Goal: Navigation & Orientation: Find specific page/section

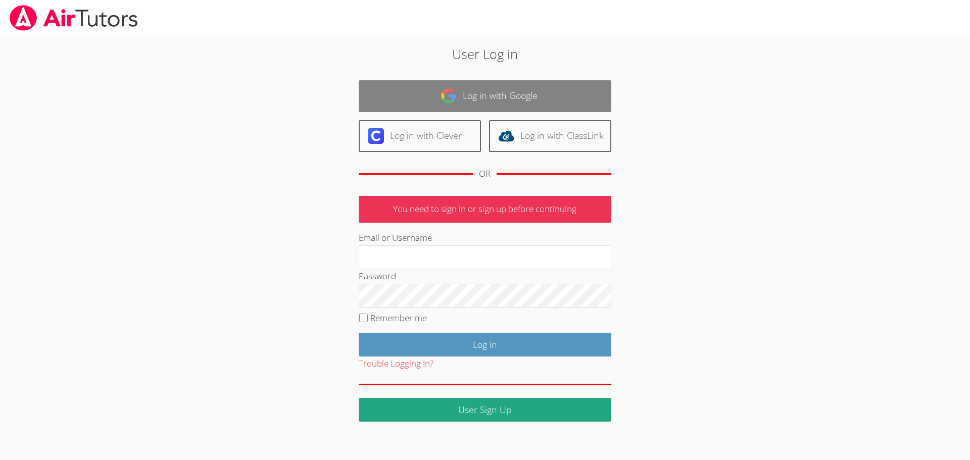
click at [460, 98] on link "Log in with Google" at bounding box center [485, 96] width 253 height 32
